Goal: Task Accomplishment & Management: Use online tool/utility

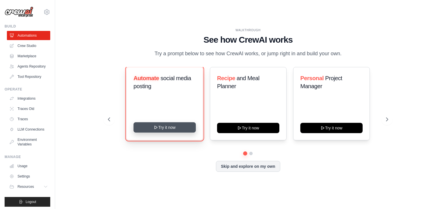
click at [174, 131] on button "Try it now" at bounding box center [164, 128] width 62 height 10
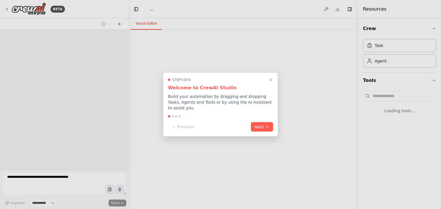
select select "****"
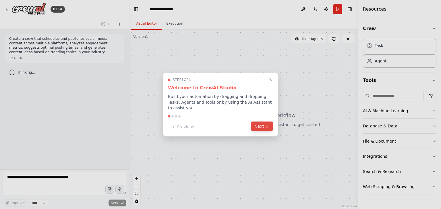
click at [256, 123] on button "Next" at bounding box center [262, 126] width 22 height 9
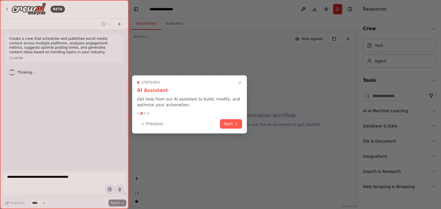
click at [256, 123] on div at bounding box center [220, 104] width 441 height 209
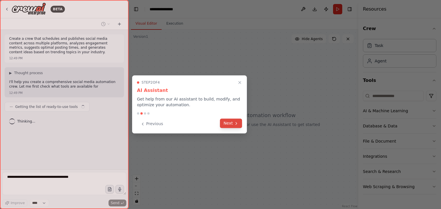
click at [235, 123] on icon at bounding box center [236, 123] width 5 height 5
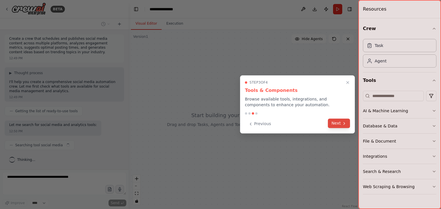
click at [333, 121] on button "Next" at bounding box center [339, 123] width 22 height 9
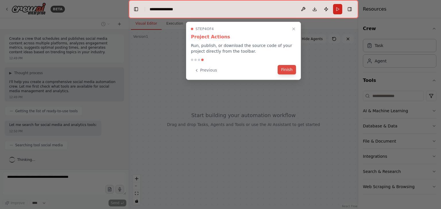
click at [286, 67] on button "Finish" at bounding box center [286, 69] width 18 height 9
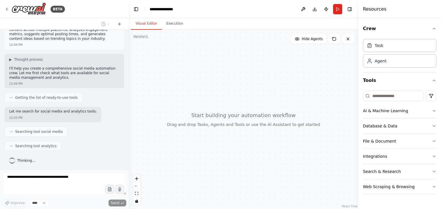
scroll to position [28, 0]
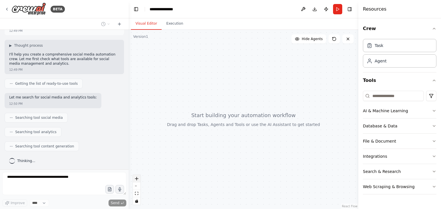
click at [139, 177] on button "zoom in" at bounding box center [136, 178] width 7 height 7
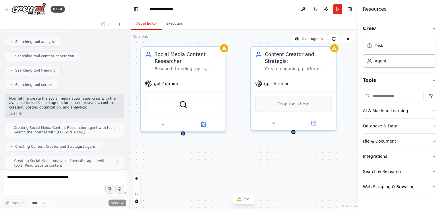
scroll to position [137, 0]
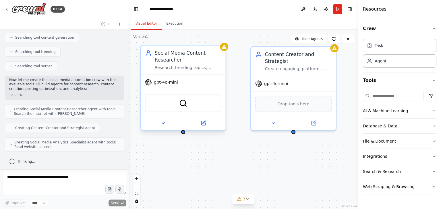
click at [172, 84] on span "gpt-4o-mini" at bounding box center [166, 82] width 24 height 5
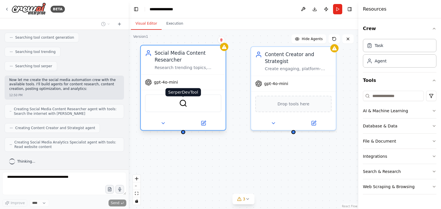
scroll to position [151, 0]
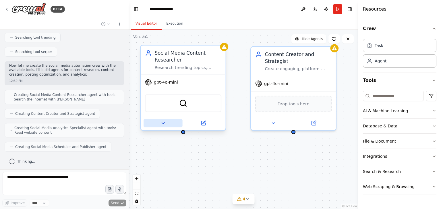
click at [165, 124] on icon at bounding box center [162, 123] width 5 height 5
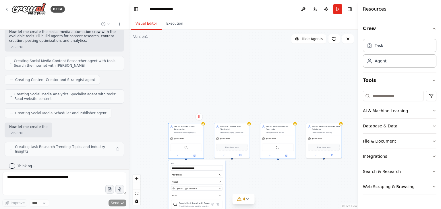
scroll to position [189, 0]
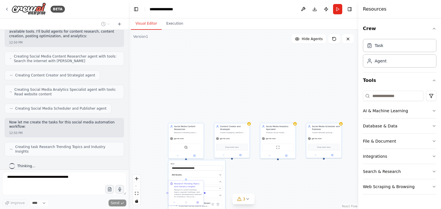
click at [269, 181] on div ".deletable-edge-delete-btn { width: 20px; height: 20px; border: 0px solid #ffff…" at bounding box center [244, 120] width 230 height 180
click at [213, 180] on button "Model" at bounding box center [196, 182] width 52 height 5
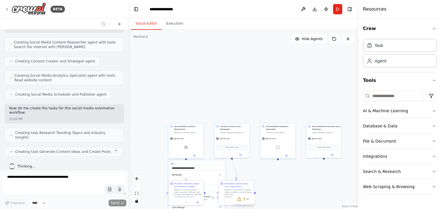
click at [225, 191] on div "Based on the research insights, create {content_count} diverse social media pos…" at bounding box center [238, 193] width 28 height 9
click at [264, 176] on div ".deletable-edge-delete-btn { width: 20px; height: 20px; border: 0px solid #ffff…" at bounding box center [244, 120] width 230 height 180
click at [232, 145] on span "Drop tools here" at bounding box center [231, 146] width 13 height 3
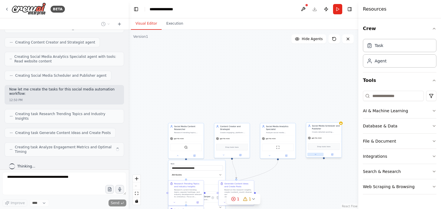
scroll to position [218, 0]
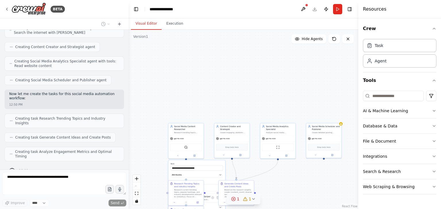
click at [251, 198] on icon at bounding box center [253, 199] width 5 height 5
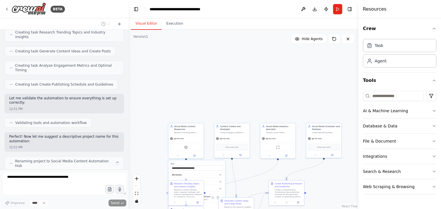
scroll to position [309, 0]
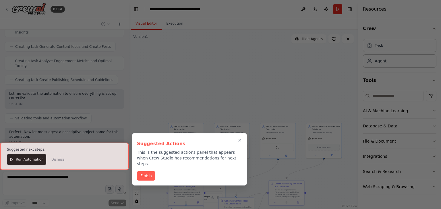
click at [13, 160] on div at bounding box center [64, 156] width 129 height 27
click at [149, 171] on button "Finish" at bounding box center [146, 175] width 18 height 9
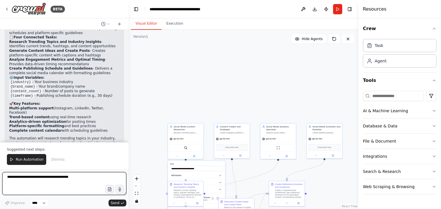
scroll to position [502, 0]
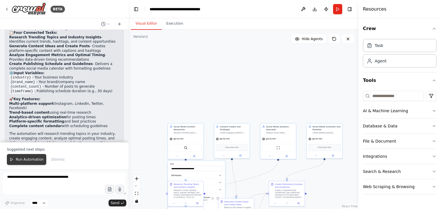
click at [28, 163] on button "Run Automation" at bounding box center [26, 159] width 39 height 11
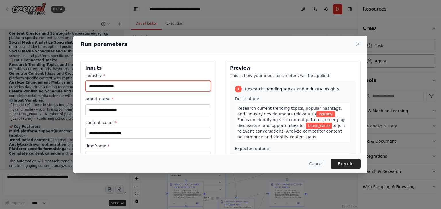
click at [142, 84] on input "industry *" at bounding box center [148, 86] width 126 height 11
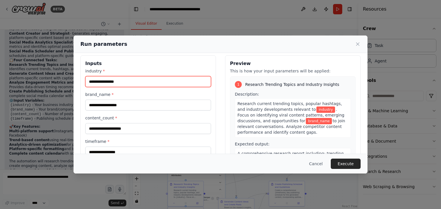
scroll to position [13, 0]
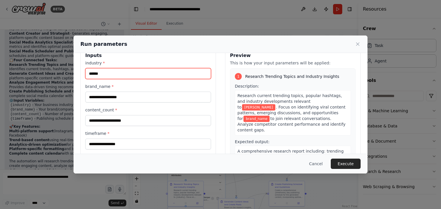
type input "******"
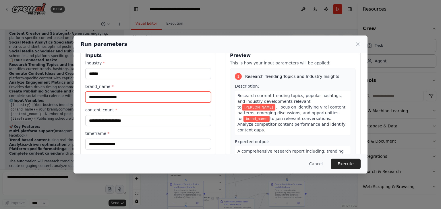
click at [136, 94] on input "brand_name *" at bounding box center [148, 97] width 126 height 11
type input "****"
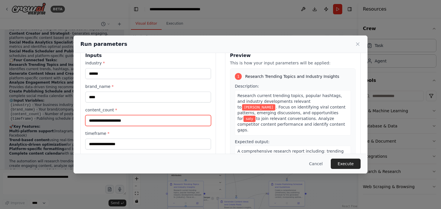
click at [125, 119] on input "content_count *" at bounding box center [148, 120] width 126 height 11
type input "********"
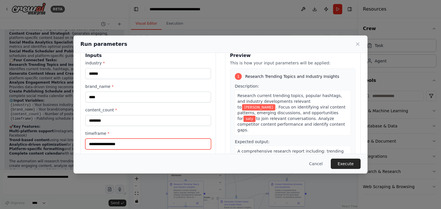
click at [114, 144] on input "timeframe *" at bounding box center [148, 144] width 126 height 11
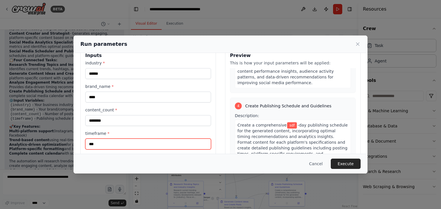
scroll to position [48, 0]
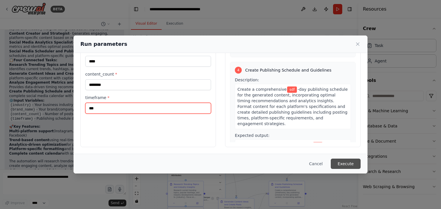
type input "***"
click at [357, 163] on button "Execute" at bounding box center [346, 164] width 30 height 10
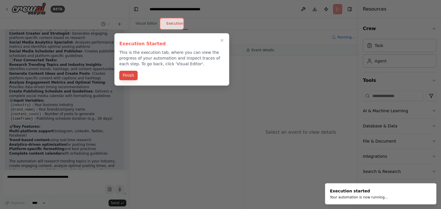
click at [131, 75] on button "Finish" at bounding box center [128, 75] width 18 height 9
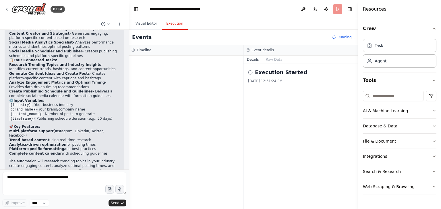
click at [163, 22] on button "Execution" at bounding box center [175, 24] width 26 height 12
click at [228, 40] on div "Events Running..." at bounding box center [244, 37] width 230 height 15
drag, startPoint x: 228, startPoint y: 40, endPoint x: 241, endPoint y: 46, distance: 14.2
click at [241, 46] on div "Events Running... Timeline Event details Details Raw Data Execution Started [DA…" at bounding box center [244, 120] width 230 height 180
click at [252, 69] on div "Execution Started" at bounding box center [301, 73] width 106 height 8
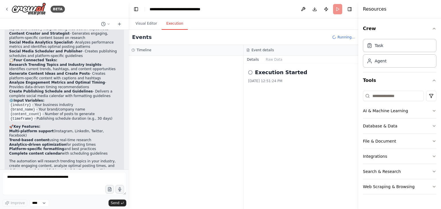
click at [251, 72] on icon at bounding box center [250, 72] width 5 height 5
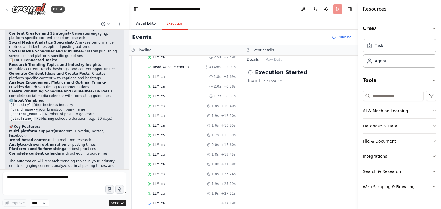
scroll to position [0, 0]
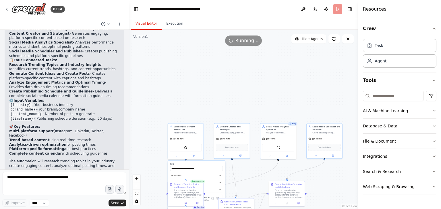
click at [156, 25] on button "Visual Editor" at bounding box center [146, 24] width 31 height 12
click at [327, 100] on div ".deletable-edge-delete-btn { width: 20px; height: 20px; border: 0px solid #ffff…" at bounding box center [244, 120] width 230 height 180
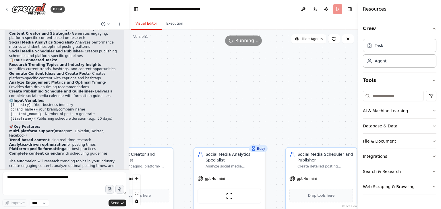
click at [327, 100] on div ".deletable-edge-delete-btn { width: 20px; height: 20px; border: 0px solid #ffff…" at bounding box center [244, 120] width 230 height 180
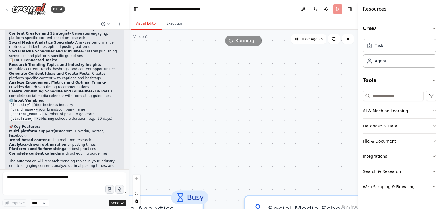
click at [327, 100] on div ".deletable-edge-delete-btn { width: 20px; height: 20px; border: 0px solid #ffff…" at bounding box center [244, 120] width 230 height 180
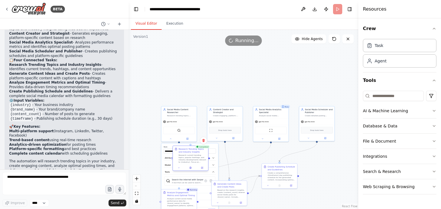
drag, startPoint x: 176, startPoint y: 168, endPoint x: 185, endPoint y: 151, distance: 19.4
click at [185, 151] on div "Research Trending Topics and Industry Insights" at bounding box center [192, 151] width 28 height 6
click at [416, 159] on button "Integrations" at bounding box center [399, 156] width 73 height 15
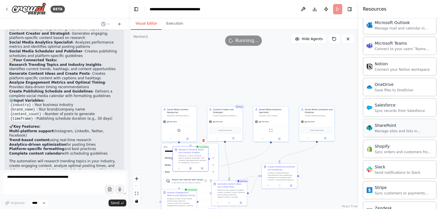
scroll to position [450, 0]
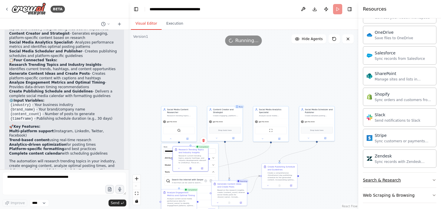
click at [389, 178] on div "Search & Research" at bounding box center [382, 181] width 38 height 6
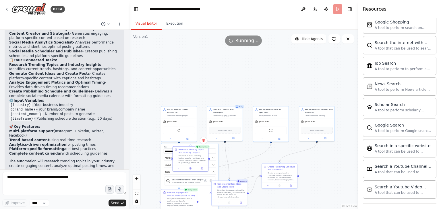
scroll to position [738, 0]
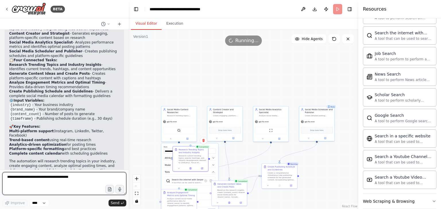
click at [72, 184] on textarea at bounding box center [64, 183] width 124 height 23
type textarea "**********"
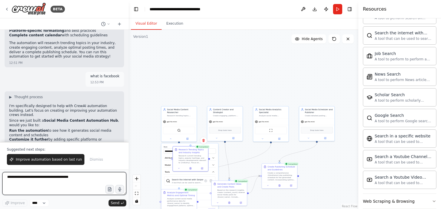
scroll to position [598, 0]
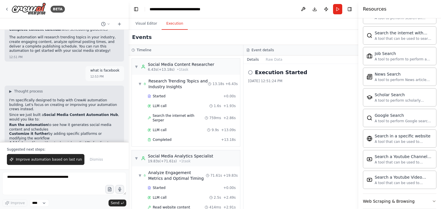
click at [171, 22] on button "Execution" at bounding box center [175, 24] width 26 height 12
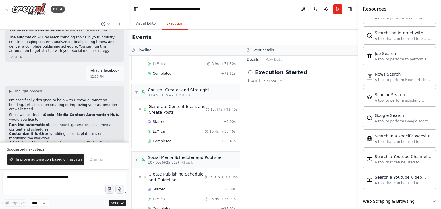
scroll to position [391, 0]
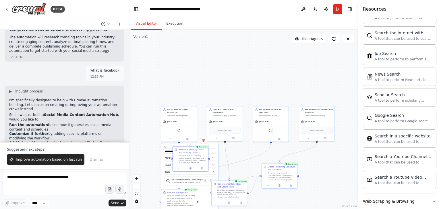
click at [147, 24] on button "Visual Editor" at bounding box center [146, 24] width 31 height 12
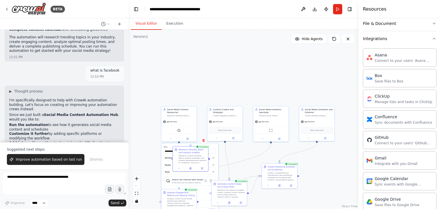
scroll to position [0, 0]
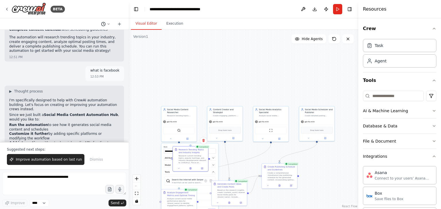
click at [105, 23] on circle at bounding box center [103, 24] width 4 height 4
